Goal: Use online tool/utility: Utilize a website feature to perform a specific function

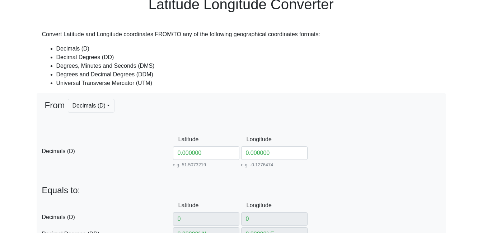
scroll to position [36, 0]
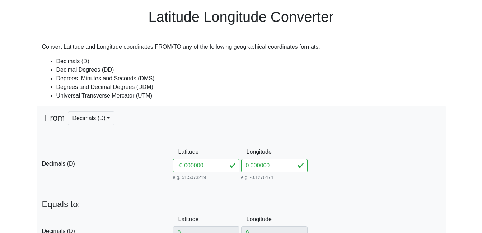
type input "-10.000000"
type input "0° S"
type input "0° W"
type input "0° 0' 0'' N"
type input "0° 0' 0'' E"
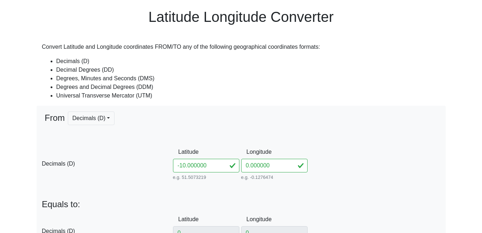
type input "0° 0' S"
type input "0° 0' W"
type input "166021.44309606554"
type input "0"
type input "31N"
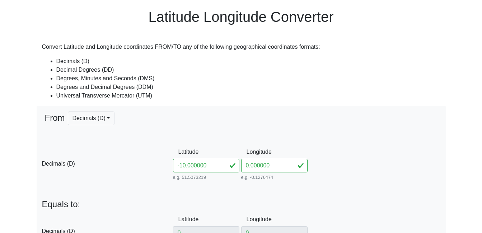
type input "-10"
type input "10° S"
type input "10° 0' 0'' S"
type input "10° 0' S"
type input "171071.26395195792"
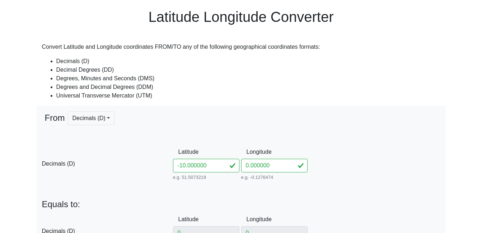
type input "8893091.145841427"
type input "31L"
type input "-1.000000"
type input "-1"
type input "1° S"
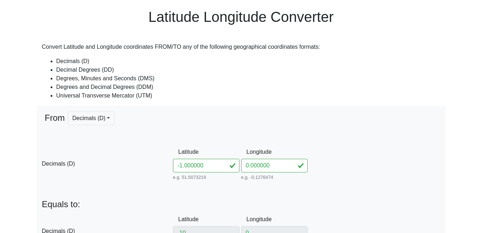
type input "1° 0' 0'' S"
type input "1° 0' S"
type input "166072.06291914813"
type input "9889317.162249802"
type input "31M"
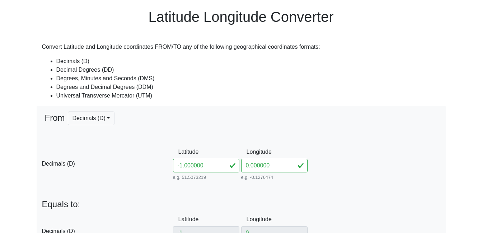
type input "-1.3000000"
type input "-1.3"
type input "1.3° S"
type input "1° 18' 0'' S"
type input "1° 18' S"
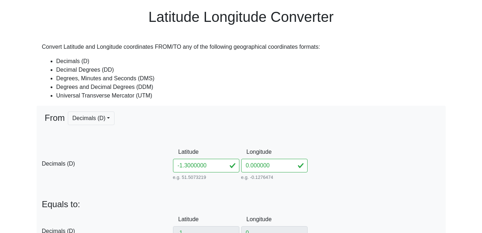
type input "166106.9891637388"
type input "9856112.237583075"
type input "-1.39000000"
type input "-1.39"
type input "1.39° S"
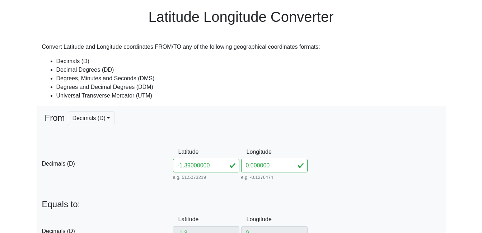
type input "1° 23' 24'' S"
type input "1° 23.4' S"
type input "166119.2434426198"
type input "9846150.749594674"
type input "-1.392000000"
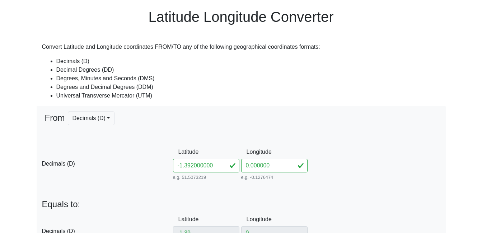
type input "-1.392"
type input "1.392° S"
type input "1° 23' 31.2'' S"
type input "1° 23.52' S"
type input "166119.52507168887"
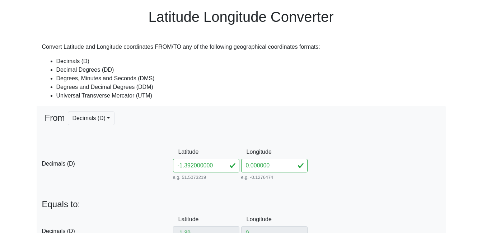
type input "9845929.383133532"
type input "-1.392424000"
type input "-1.3924"
type input "1.3924° S"
type input "1° 23' 32.64'' S"
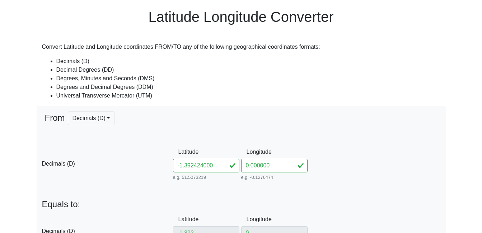
type input "1° 23.544' S"
type input "166119.58144608518"
type input "9845885.109840976"
type input "-1.392424"
type input "1.392424° S"
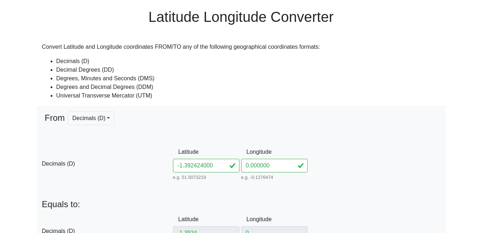
type input "1° 23' 32.7264'' S"
type input "1° 23.54544' S"
type input "166119.5848290639"
type input "9845882.45344342"
type input "-1.39242"
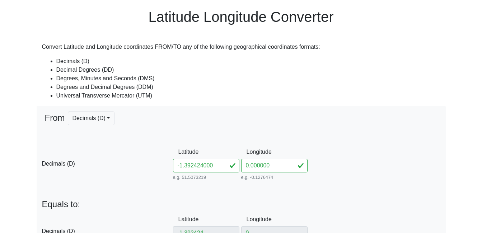
type input "1.39242° S"
type input "1° 23' 32.712'' S"
type input "1° 23.5452' S"
type input "166119.58426523017"
type input "9845882.896176346"
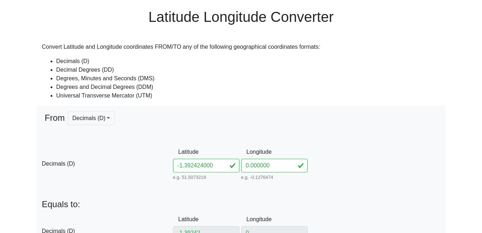
type input "-1.3924248000"
type input "-1.3924248"
type input "1.3924248° S"
type input "1° 23' 32.7292'' S"
type input "1° 23.545488' S"
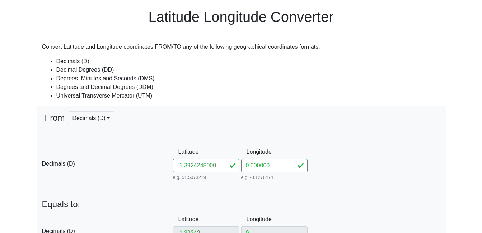
type input "166119.5849418309"
type input "9845882.364896834"
type input "-1.3924248"
drag, startPoint x: 248, startPoint y: 168, endPoint x: 243, endPoint y: 171, distance: 6.1
click at [243, 171] on input "0.000000" at bounding box center [274, 166] width 66 height 14
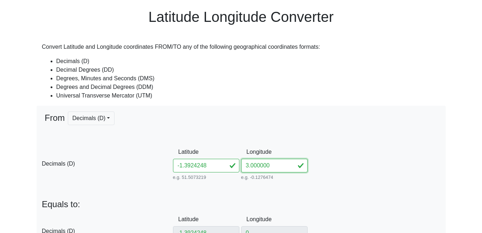
type input "34.000000"
type input "3"
type input "3° E"
type input "3° 0' 0'' E"
type input "3° 0' E"
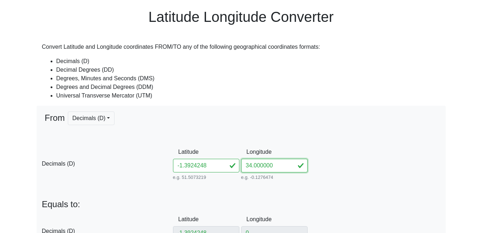
type input "500000"
type input "9846094.918446343"
type input "34"
type input "34° E"
type input "34° 0' 0'' E"
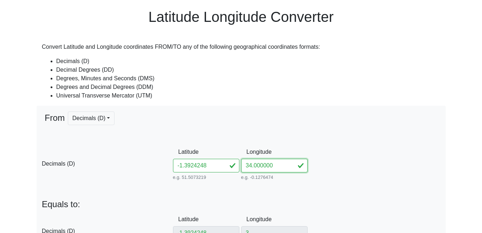
type input "34° 0' E"
type input "611248.0041336493"
type input "9846071.325642806"
type input "36M"
drag, startPoint x: 253, startPoint y: 168, endPoint x: 289, endPoint y: 171, distance: 36.0
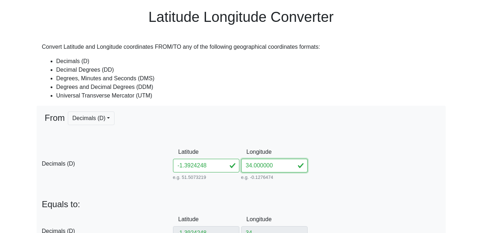
click at [289, 171] on input "34.000000" at bounding box center [274, 166] width 66 height 14
type input "34.40"
type input "34.4"
type input "34.4° E"
type input "34° 24' 0'' E"
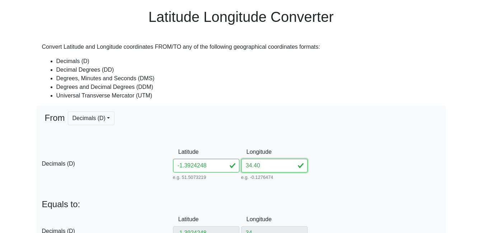
type input "34° 24' E"
type input "655754.8401991214"
type input "9846048.670851098"
type input "34.4090"
type input "34.409"
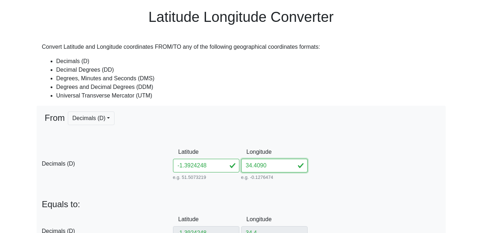
type input "34.409° E"
type input "34° 24' 32.4'' E"
type input "34° 24.54' E"
type input "656756.3236699403"
type input "9846048.074175837"
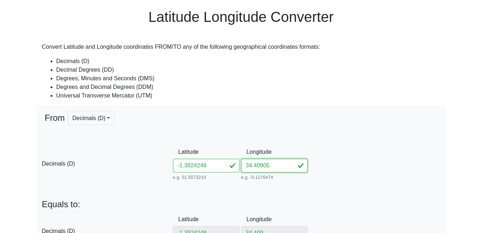
type input "34.409053"
type input "34.40905"
type input "34.40905° E"
type input "34° 24' 32.58'' E"
type input "34° 24.543' E"
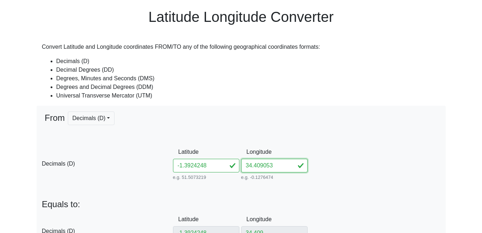
type input "656761.8874778454"
type input "9846048.070850285"
type input "34.409053"
type input "34.409053° E"
type input "34° 24' 32.5908'' E"
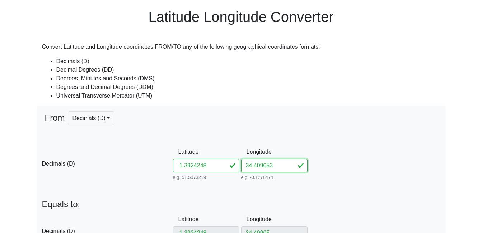
type input "34° 24.54318' E"
type input "656762.2213063234"
type input "9846048.070650747"
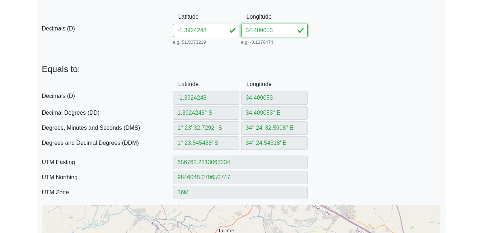
scroll to position [180, 0]
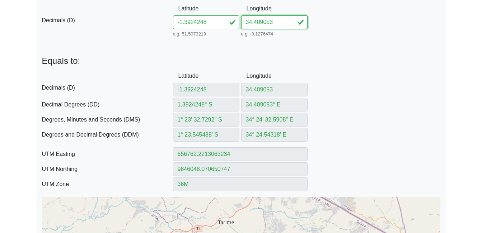
type input "34.409053"
drag, startPoint x: 194, startPoint y: 23, endPoint x: 218, endPoint y: 26, distance: 24.5
click at [218, 26] on input "-1.3924248" at bounding box center [206, 22] width 66 height 14
type input "-1.39231"
type input "-1.3923"
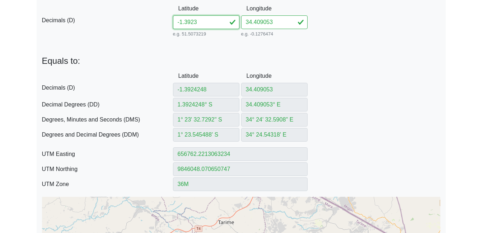
type input "1.3923° S"
type input "1° 23' 32.28'' S"
type input "1° 23.538' S"
type input "656762.2295535994"
type input "9846061.86907786"
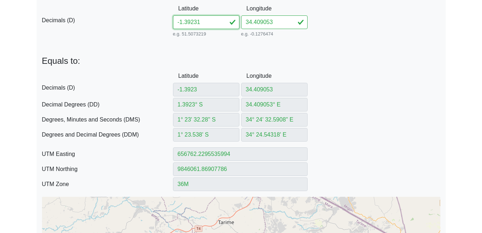
type input "-1.39231"
type input "1.39231° S"
type input "1° 23' 32.316'' S"
type input "1° 23.5386' S"
type input "656762.2288927874"
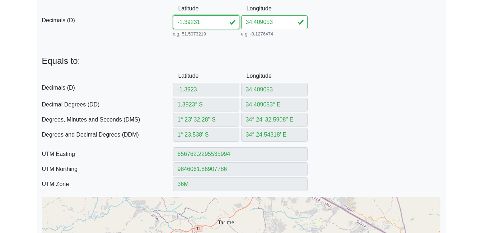
type input "9846060.763434662"
type input "-1.3923177"
type input "-1.392317"
type input "1.392317° S"
type input "1° 23' 32.3412'' S"
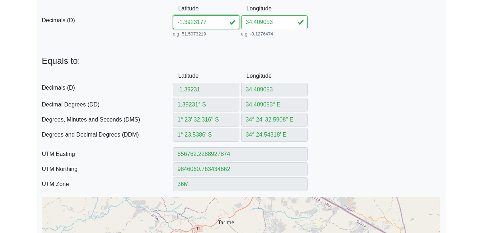
type input "1° 23.53902' S"
type input "656762.228430216"
type input "9846059.989484424"
type input "-1.3923177"
type input "1.3923177° S"
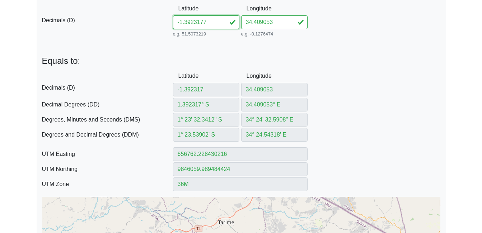
type input "1° 23' 32.3437'' S"
type input "1° 23.539062' S"
type input "656762.2283839587"
type input "9846059.9120894"
type input "-1.3923177"
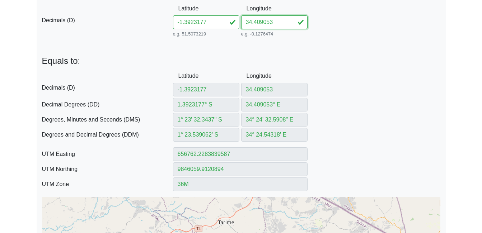
drag, startPoint x: 260, startPoint y: 23, endPoint x: 287, endPoint y: 28, distance: 27.4
click at [287, 28] on input "34.409053" at bounding box center [274, 22] width 66 height 14
type input "34.4022"
type input "34.402"
type input "34.402° E"
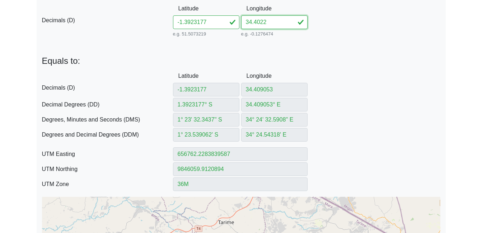
type input "34° 24' 7.2'' E"
type input "34° 24.12' E"
type input "655977.3987887253"
type input "9846060.379990043"
type input "34.4022"
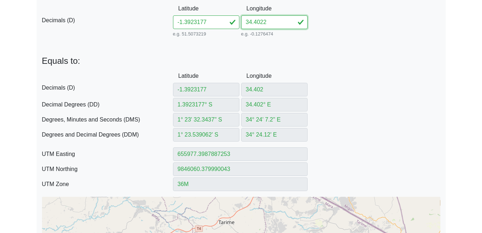
type input "34.4022° E"
type input "34° 24' 7.92'' E"
type input "34° 24.132' E"
type input "655999.653954985"
type input "9846060.366754292"
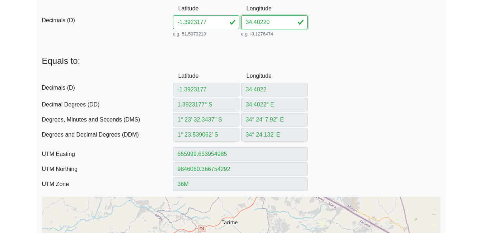
type input "34.402201"
type input "34.402201° E"
type input "34° 24' 7.9235'' E"
type input "34° 24.13206' E"
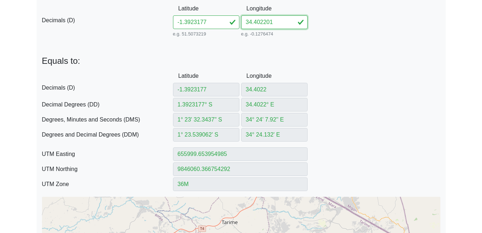
type input "655999.7652308207"
type input "9846060.366688108"
type input "34.4022016"
type input "34.4022016° E"
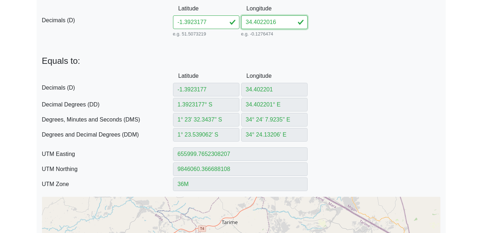
type input "34° 24' 7.9257'' E"
type input "34° 24.132096' E"
type input "655999.8319963224"
type input "9846060.366648396"
type input "34.4022016"
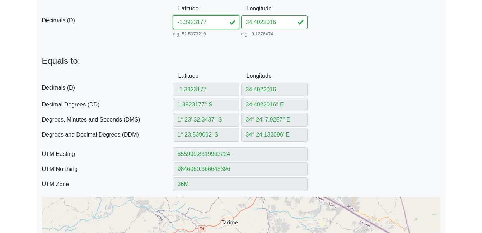
drag, startPoint x: 195, startPoint y: 24, endPoint x: 219, endPoint y: 25, distance: 24.8
click at [219, 25] on input "-1.3923177" at bounding box center [206, 22] width 66 height 14
type input "-1.39209"
type input "-1.392"
type input "1.392° S"
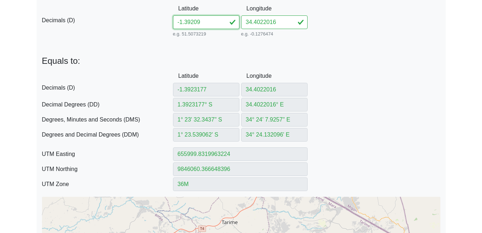
type input "1° 23' 31.2'' S"
type input "1° 23.52' S"
type input "655999.8528859481"
type input "9846095.492829105"
type input "-1.392091"
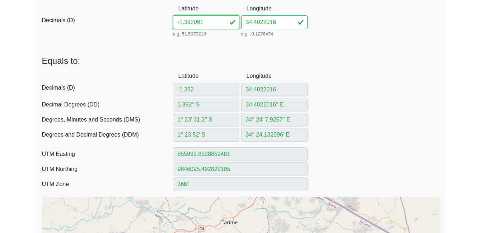
type input "-1.39209"
type input "1.39209° S"
type input "1° 23' 31.524'' S"
type input "1° 23.5254' S"
type input "655999.846968691"
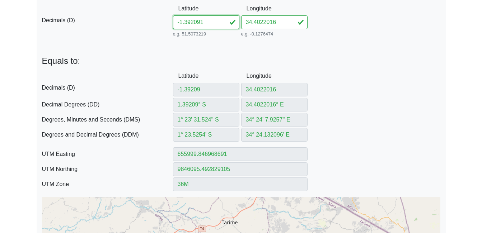
type input "9846085.542069707"
type input "-1.392091"
type input "1.392091° S"
type input "1° 23' 31.5276'' S"
type input "1° 23.52546' S"
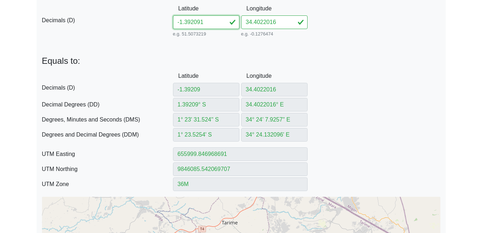
type input "655999.8469029416"
type input "9846085.431505714"
type input "-1.3920919"
type input "1.3920919° S"
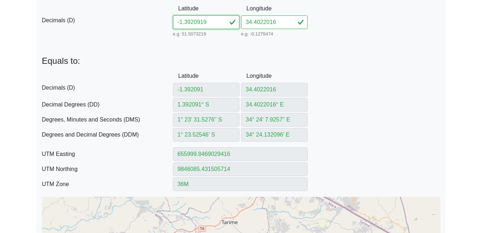
type input "1° 23' 31.5308'' S"
type input "1° 23.525514' S"
type input "655999.846843767"
type input "9846085.33199812"
type input "-1.3920919"
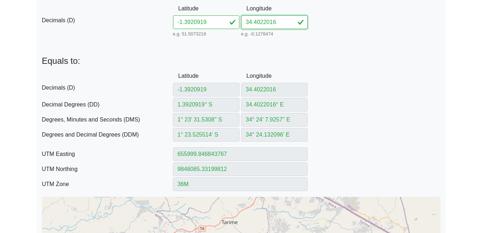
drag, startPoint x: 270, startPoint y: 23, endPoint x: 283, endPoint y: 26, distance: 13.3
click at [283, 26] on input "34.4022016" at bounding box center [274, 22] width 66 height 14
type input "34.402204"
drag, startPoint x: 200, startPoint y: 23, endPoint x: 218, endPoint y: 25, distance: 18.1
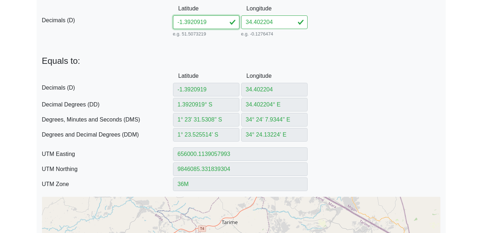
click at [218, 25] on input "-1.3920919" at bounding box center [206, 22] width 66 height 14
drag, startPoint x: 260, startPoint y: 22, endPoint x: 283, endPoint y: 29, distance: 23.5
click at [283, 29] on input "34.402204" at bounding box center [274, 22] width 66 height 14
drag, startPoint x: 194, startPoint y: 24, endPoint x: 209, endPoint y: 26, distance: 15.2
click at [209, 26] on input "-1.3920921" at bounding box center [206, 22] width 66 height 14
